Goal: Download file/media

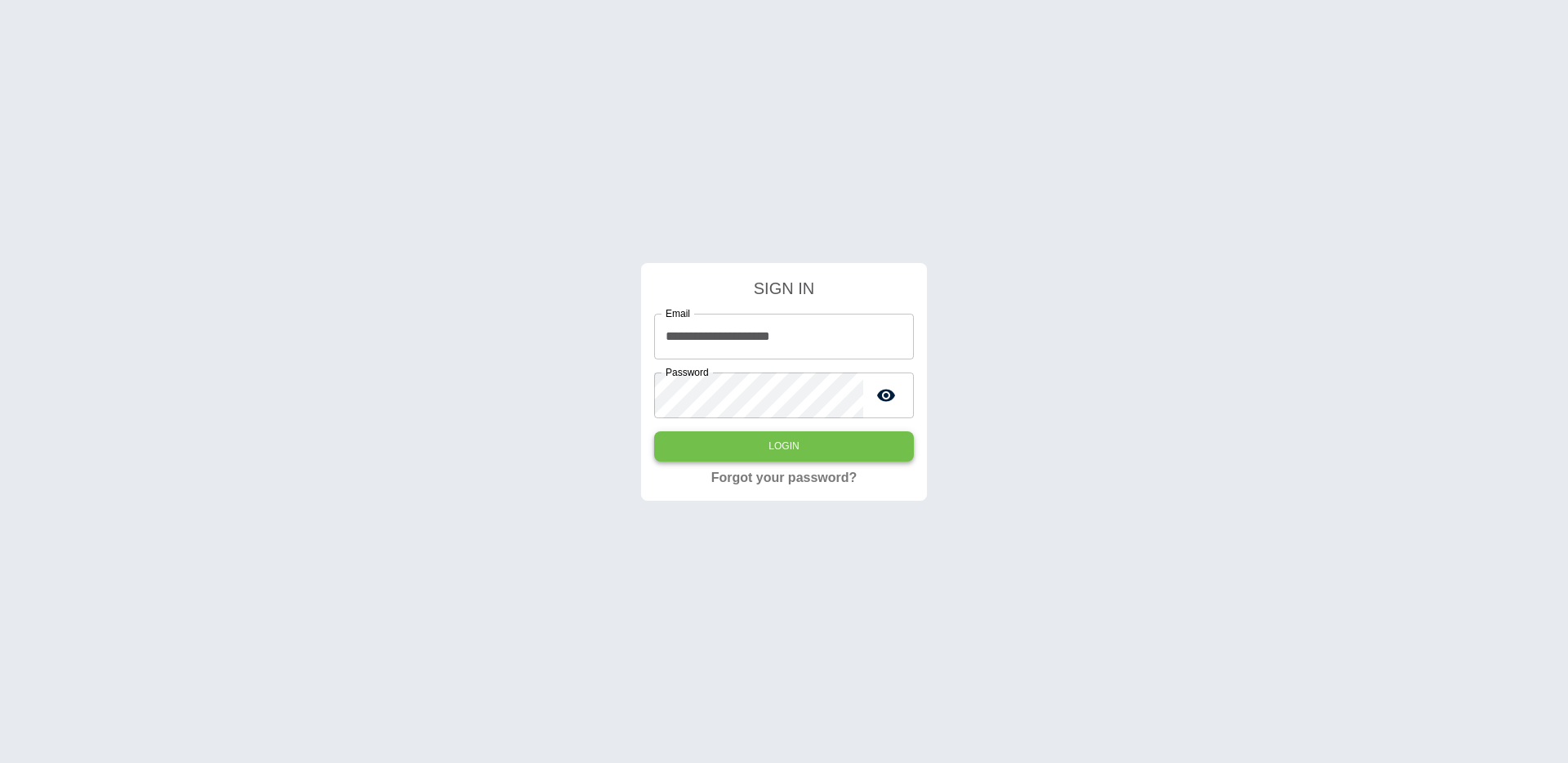
click at [821, 451] on button "Login" at bounding box center [784, 446] width 260 height 30
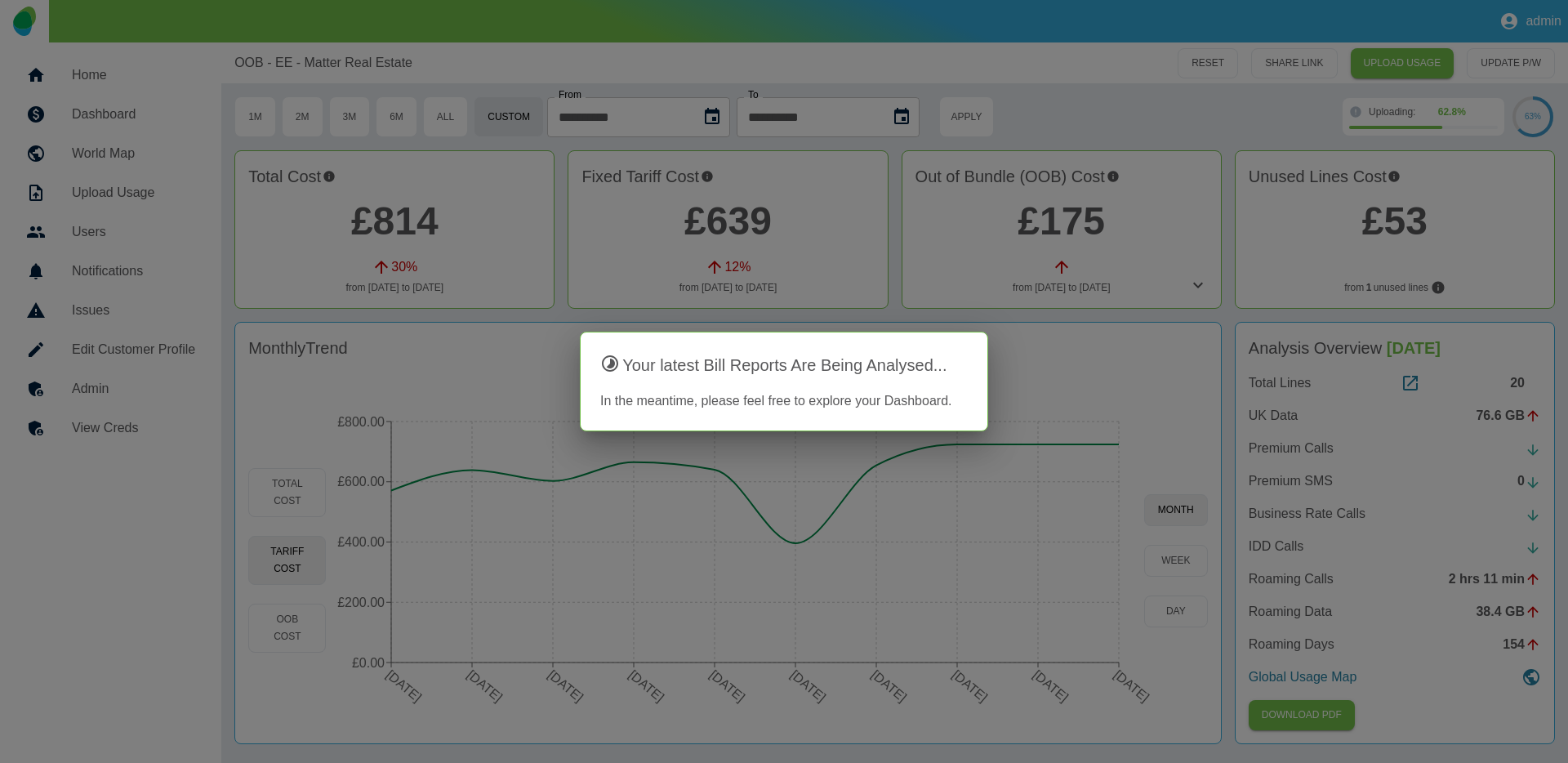
click at [138, 133] on div at bounding box center [784, 381] width 1568 height 763
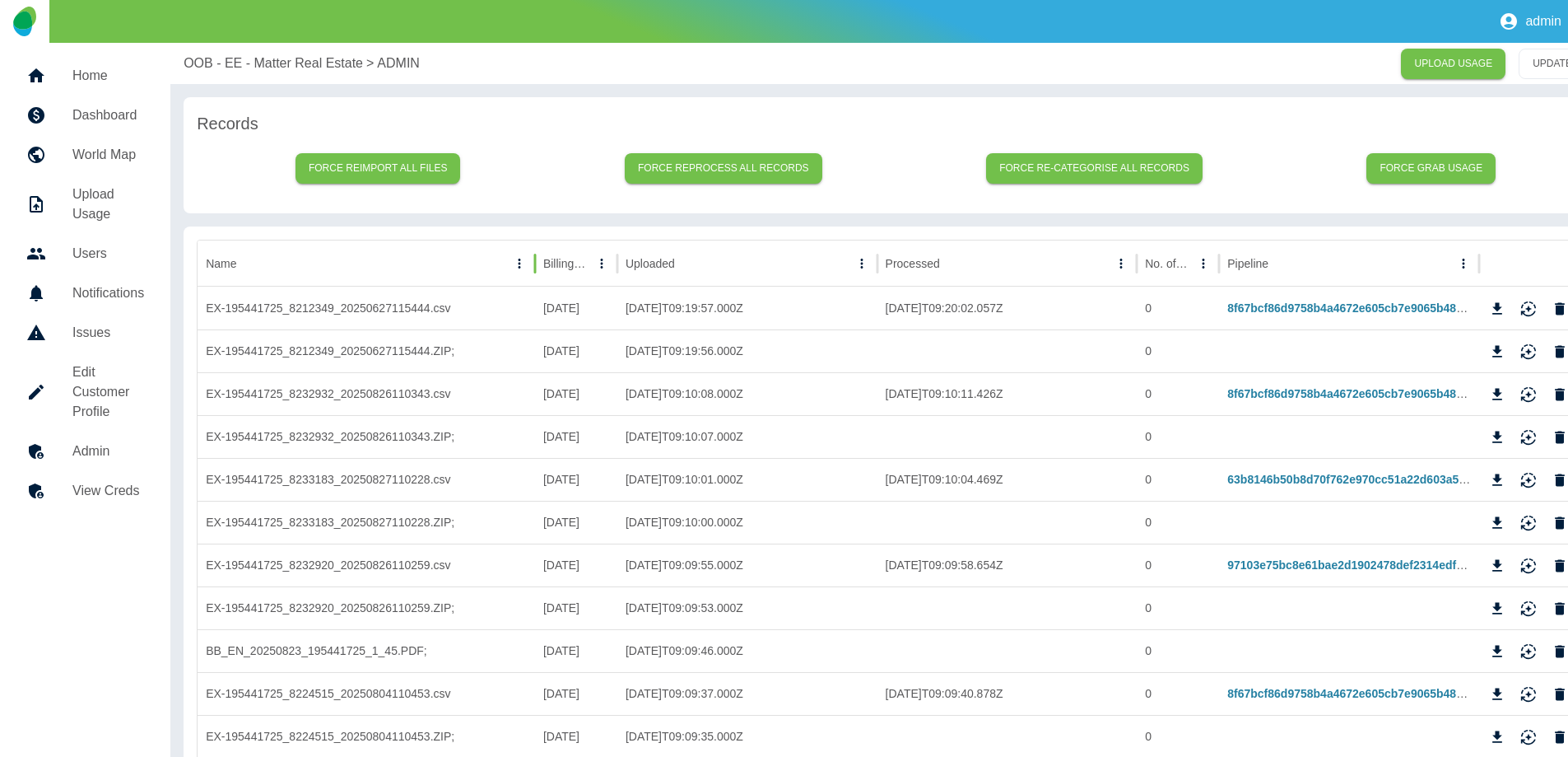
drag, startPoint x: 497, startPoint y: 262, endPoint x: 526, endPoint y: 261, distance: 29.0
click at [530, 261] on div at bounding box center [534, 263] width 8 height 46
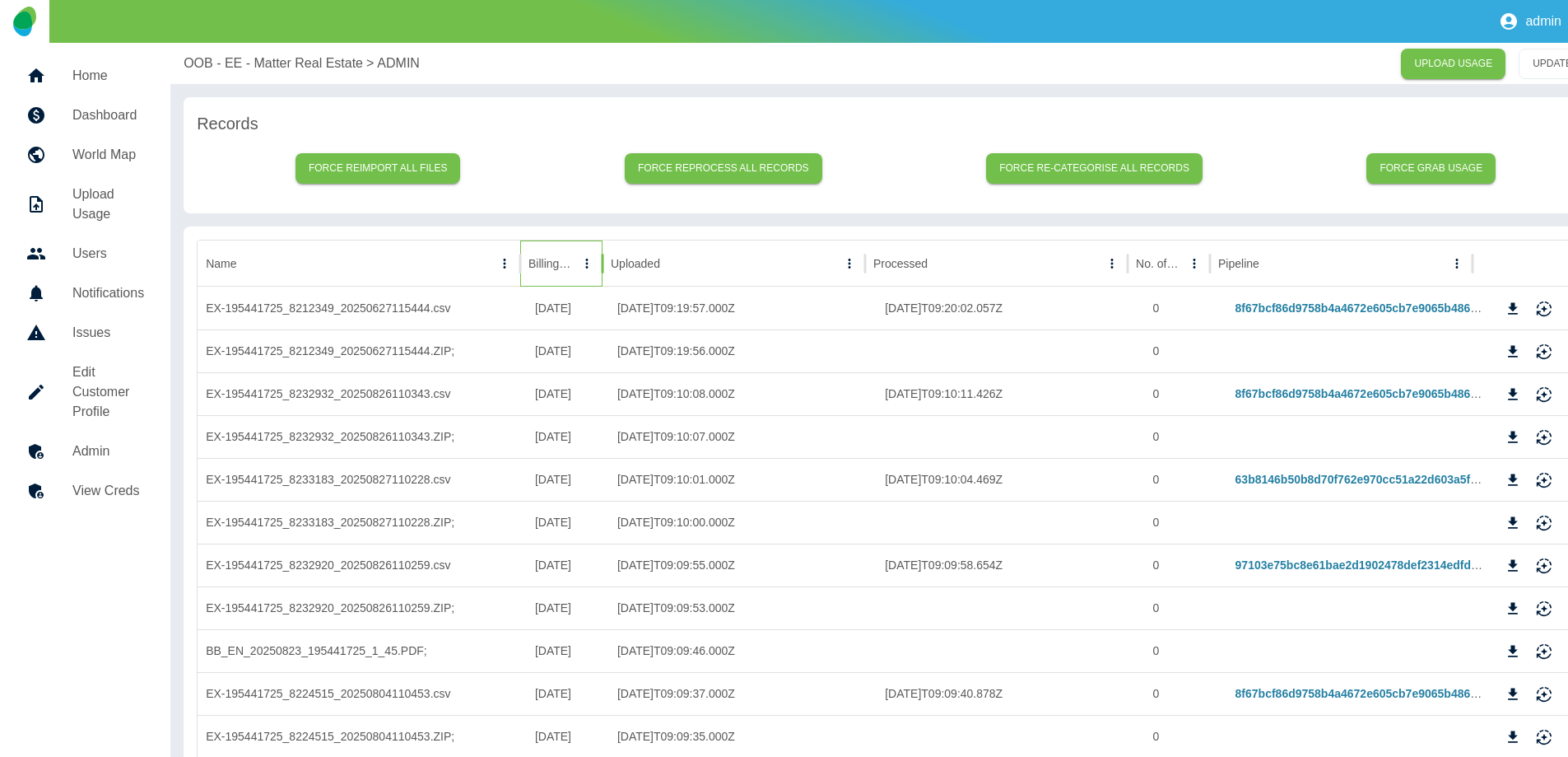
click at [576, 273] on div at bounding box center [576, 263] width 0 height 23
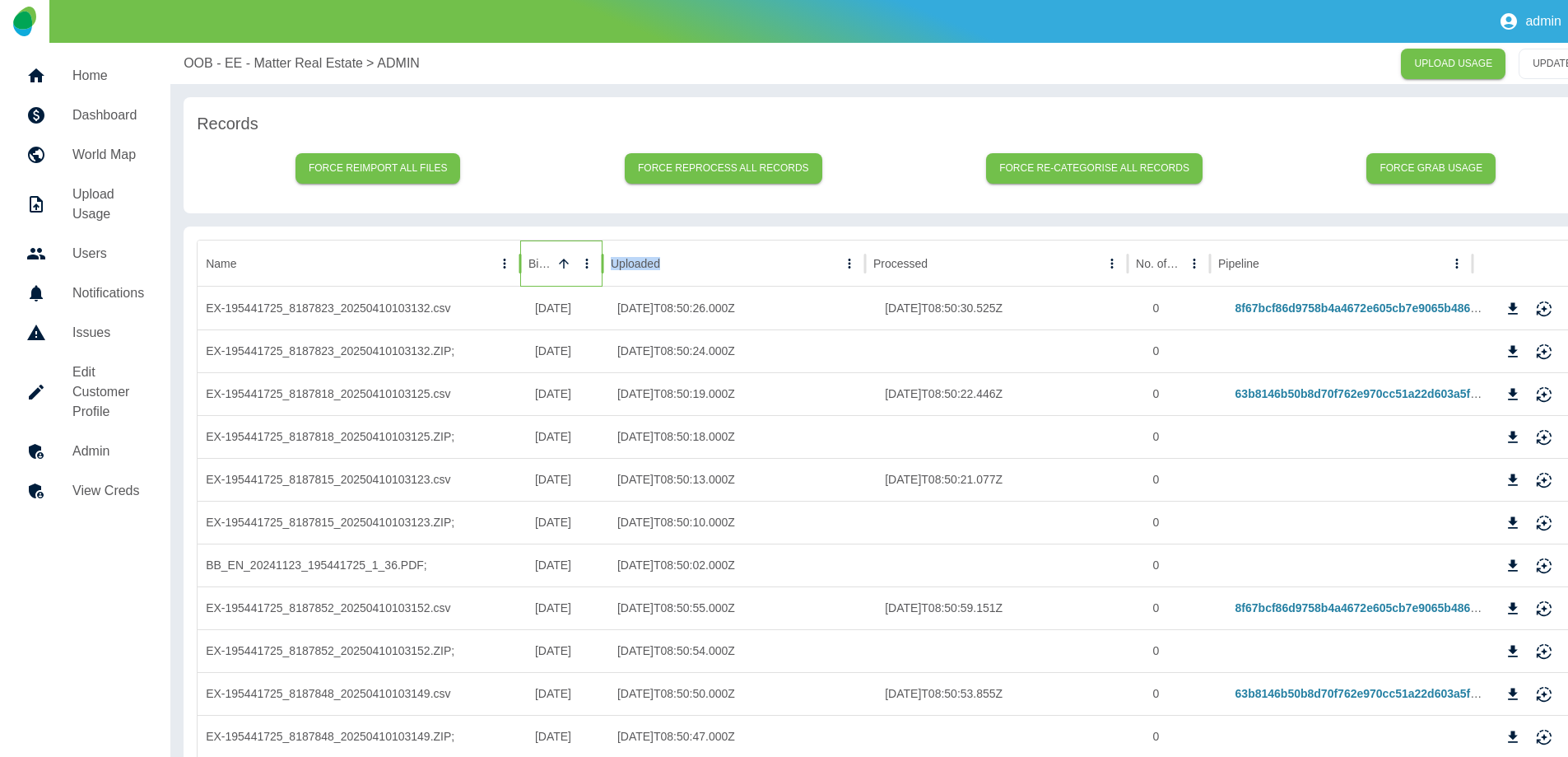
click at [574, 273] on div at bounding box center [563, 263] width 23 height 23
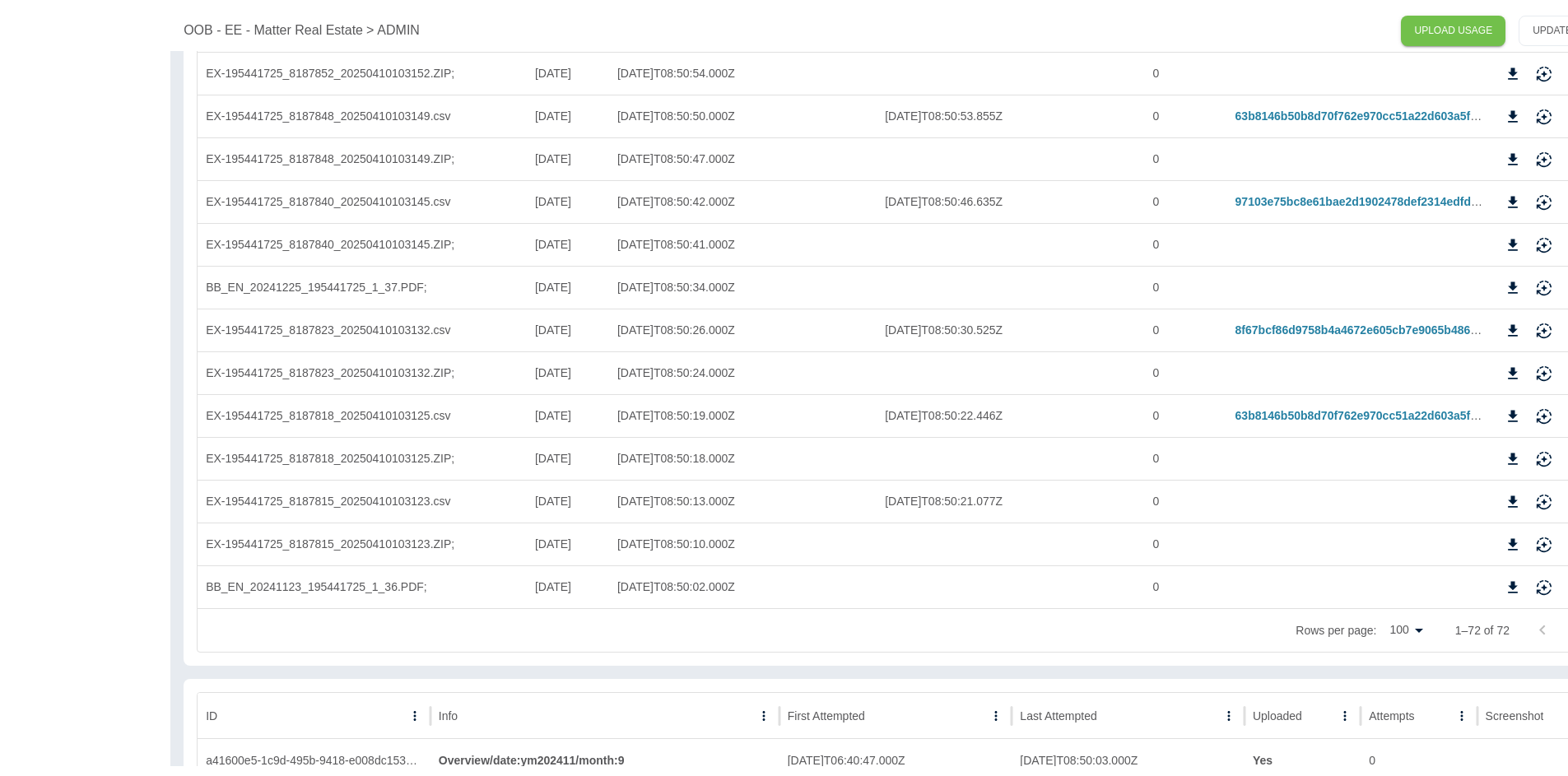
scroll to position [2488, 0]
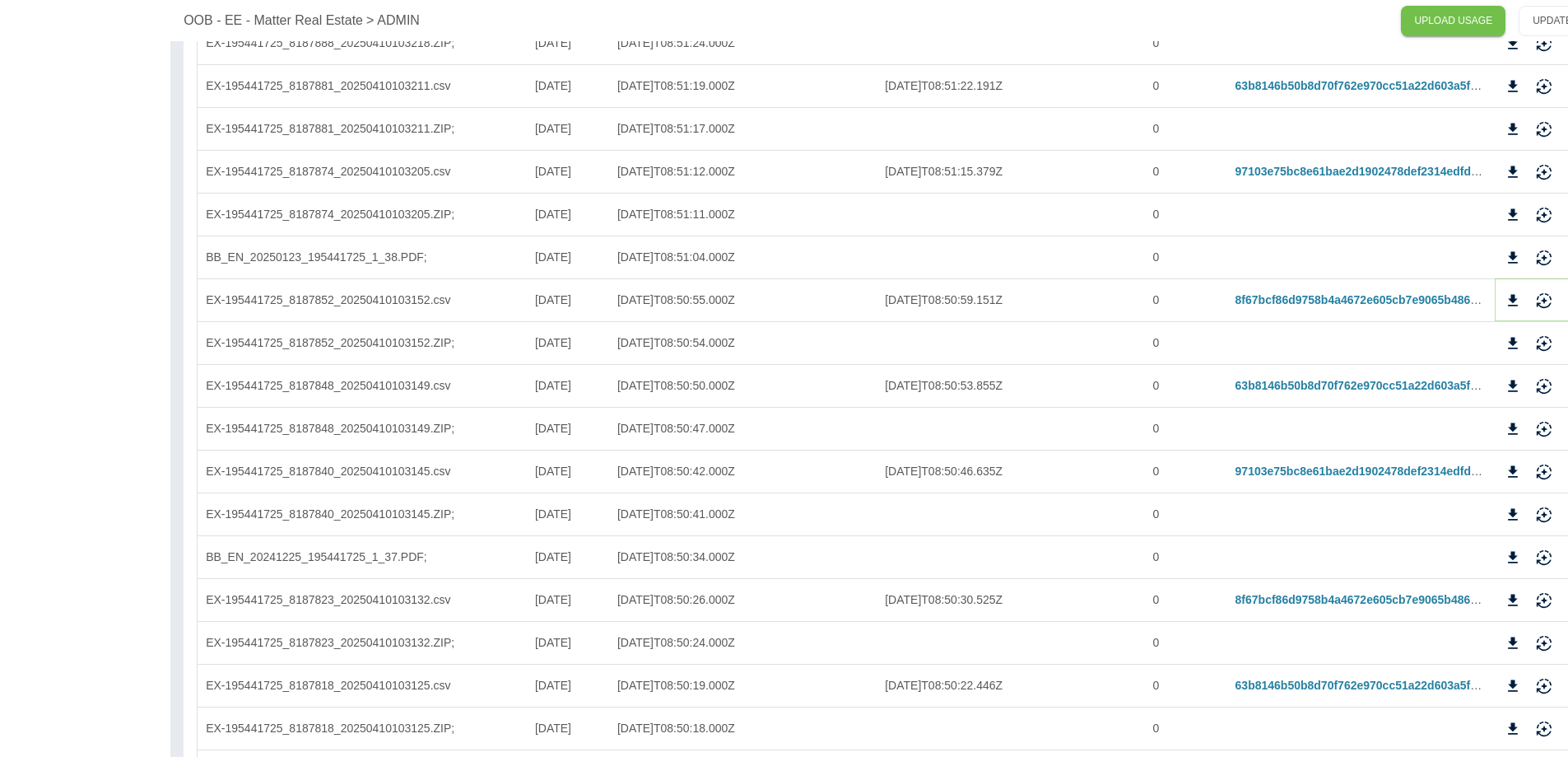
click at [1508, 296] on icon "Download" at bounding box center [1513, 301] width 17 height 17
click at [1514, 383] on icon "Download" at bounding box center [1513, 385] width 10 height 11
